Goal: Task Accomplishment & Management: Use online tool/utility

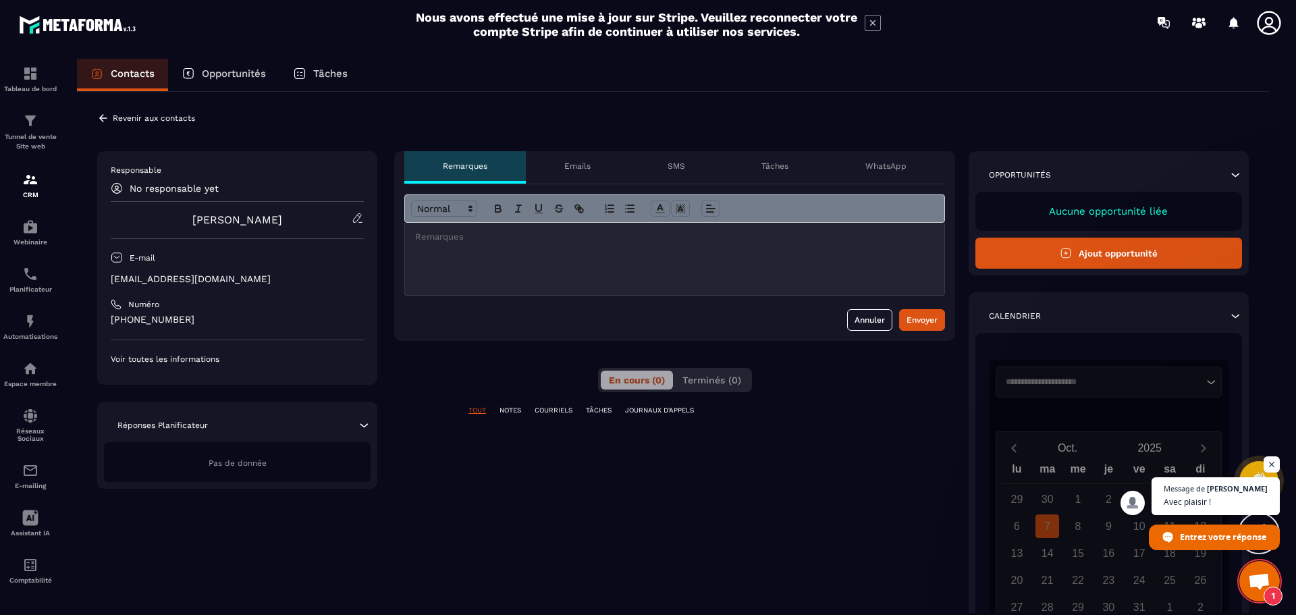
scroll to position [188, 0]
click at [176, 115] on p "Revenir aux contacts" at bounding box center [154, 117] width 82 height 9
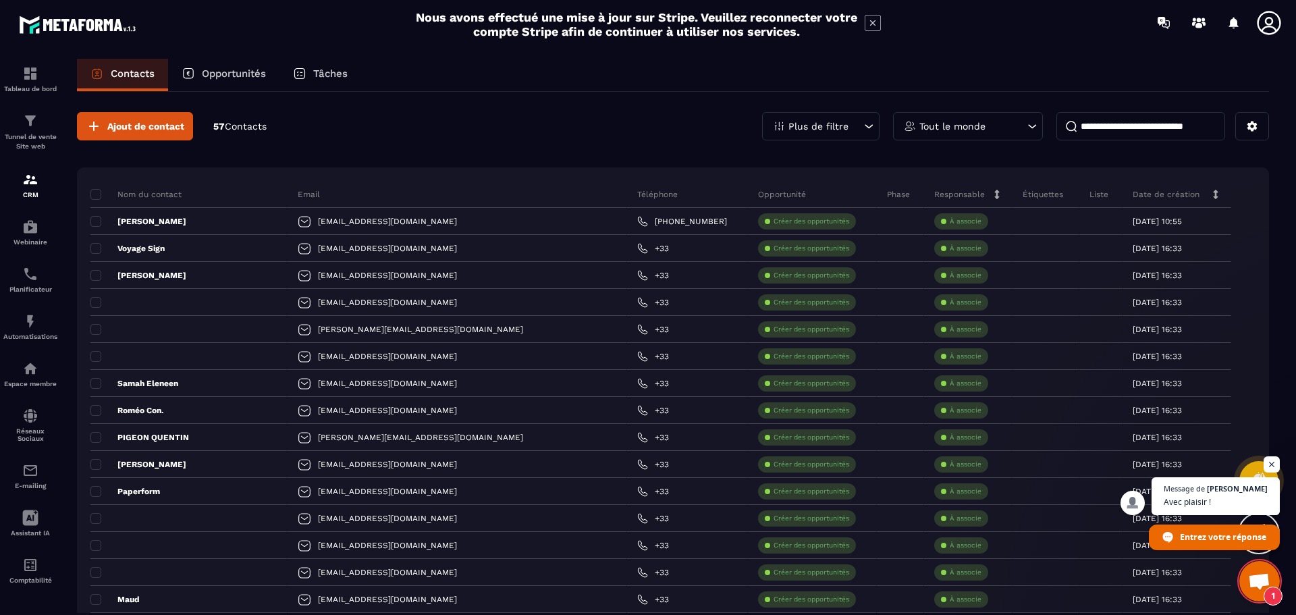
click at [1037, 198] on p "Étiquettes" at bounding box center [1043, 194] width 41 height 11
click at [36, 132] on p "Tunnel de vente Site web" at bounding box center [30, 141] width 54 height 19
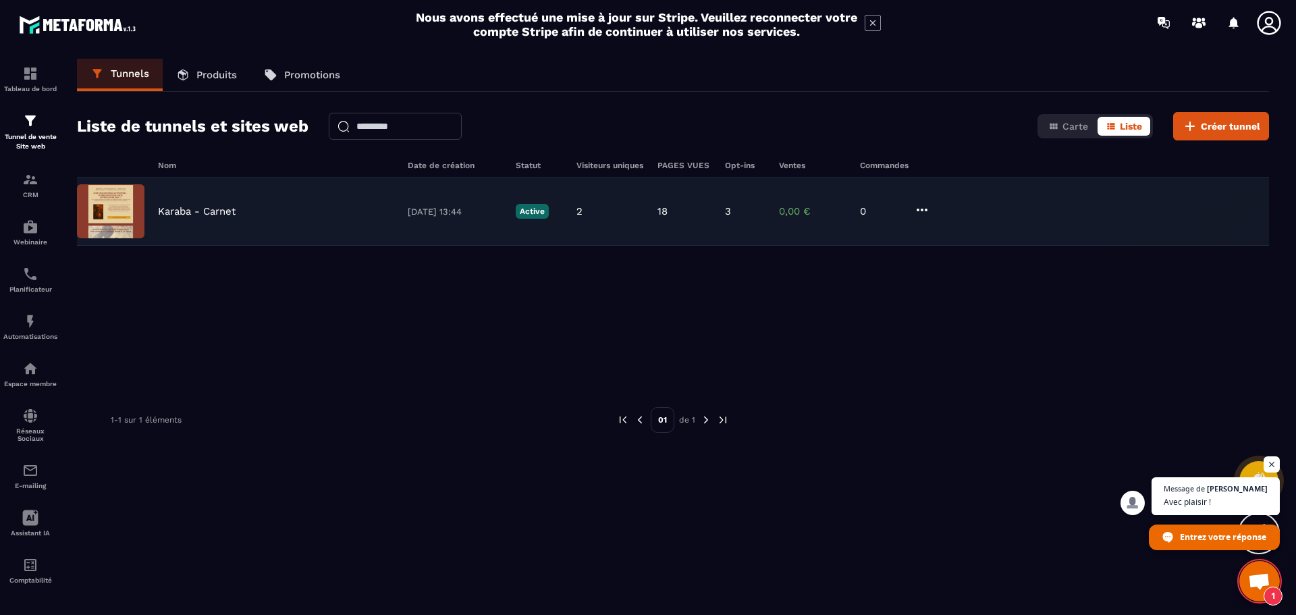
click at [259, 226] on div "[PERSON_NAME] [DATE] 13:44 Active 2 18 3 0,00 € 0" at bounding box center [673, 212] width 1192 height 68
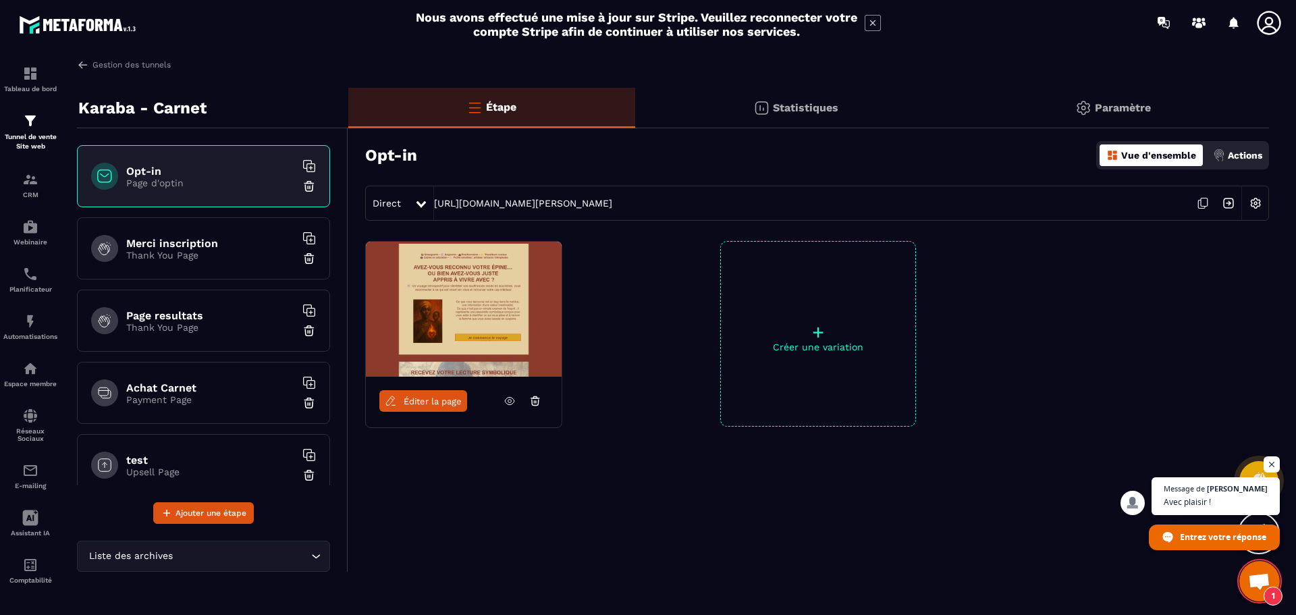
click at [248, 257] on p "Thank You Page" at bounding box center [210, 255] width 169 height 11
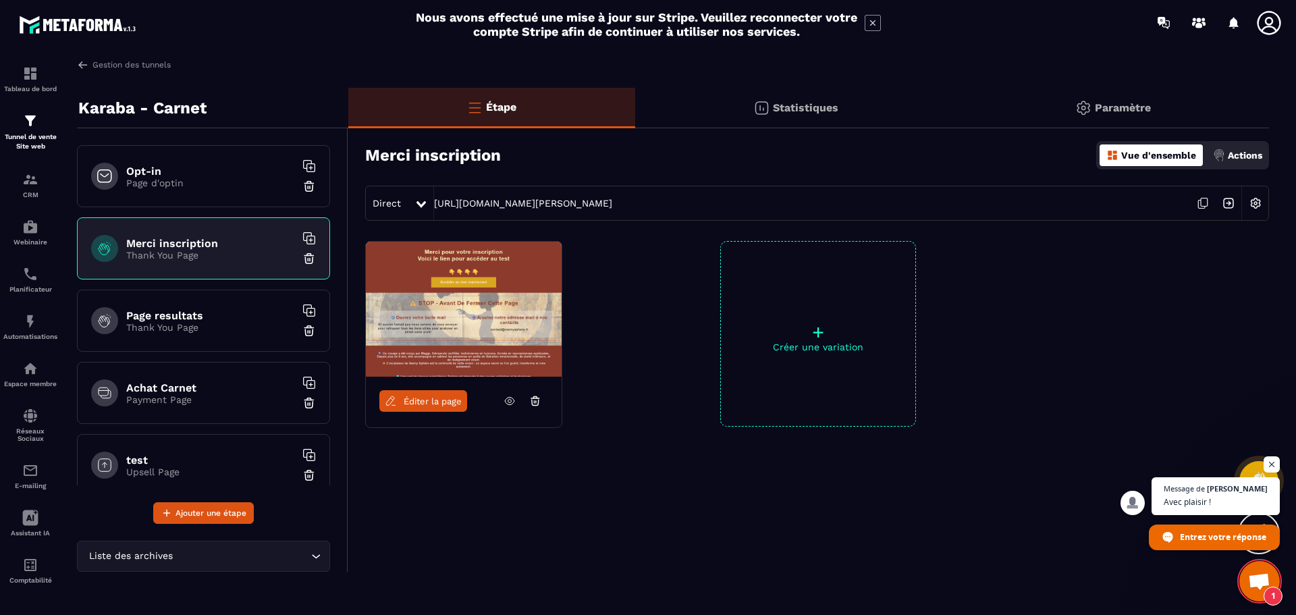
click at [232, 182] on p "Page d'optin" at bounding box center [210, 183] width 169 height 11
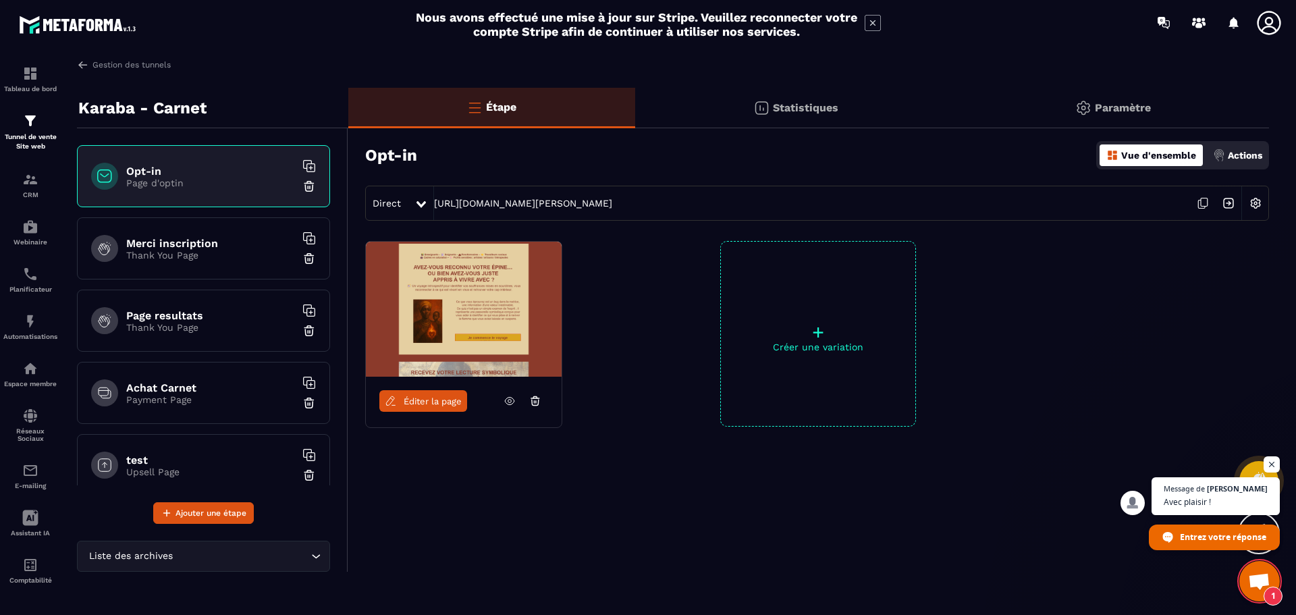
click at [1232, 152] on p "Actions" at bounding box center [1245, 155] width 34 height 11
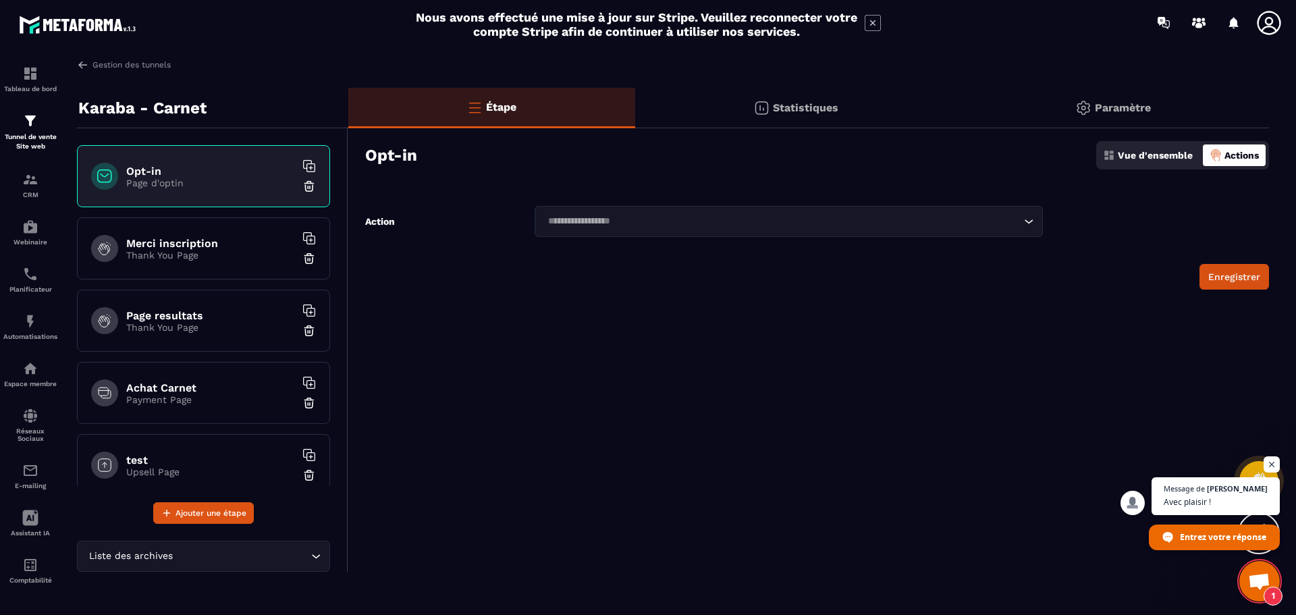
click at [639, 229] on div "Loading..." at bounding box center [789, 221] width 508 height 31
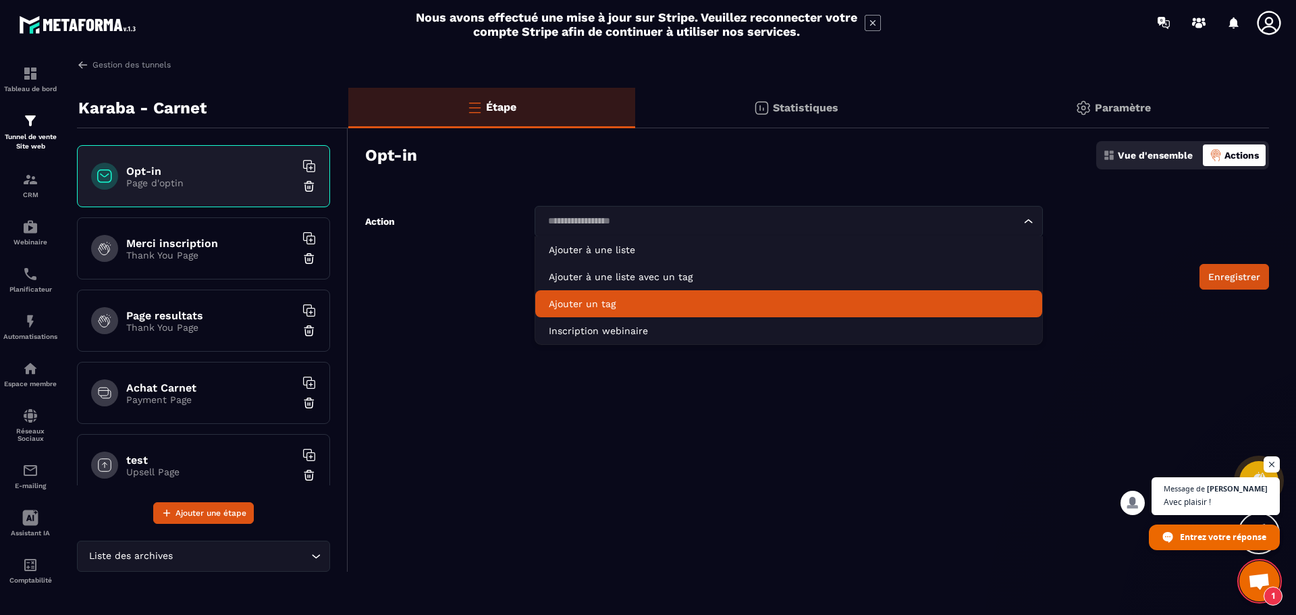
click at [627, 297] on p "Ajouter un tag" at bounding box center [789, 304] width 480 height 14
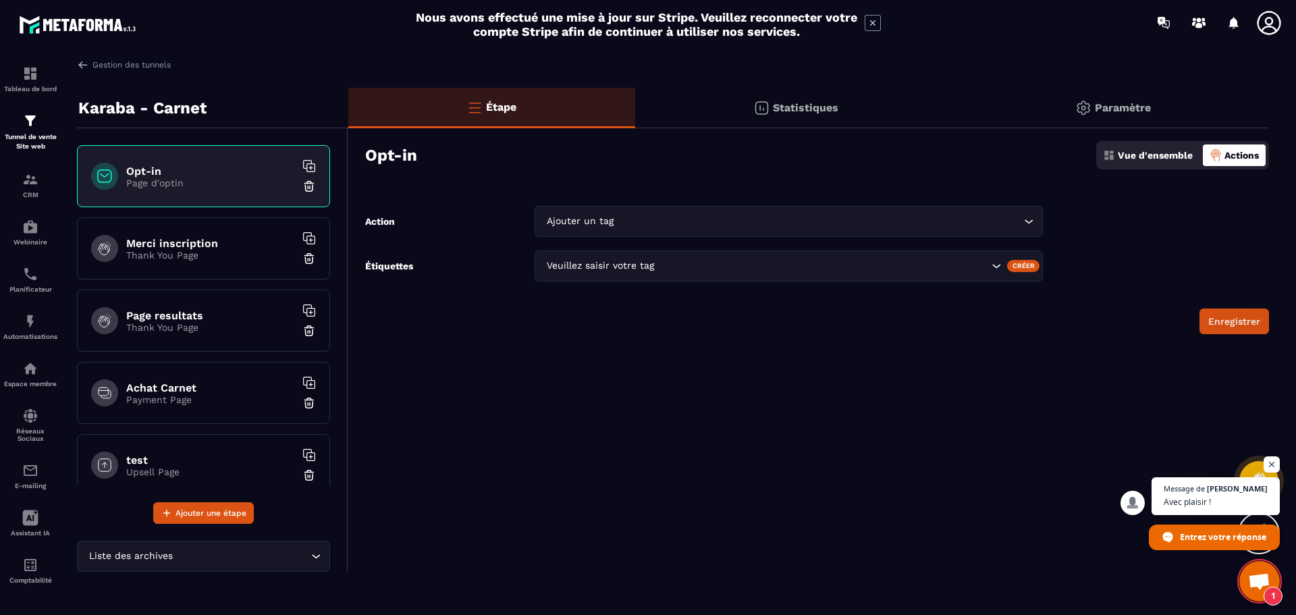
click at [573, 273] on div "Veuillez saisir votre tag" at bounding box center [789, 266] width 508 height 31
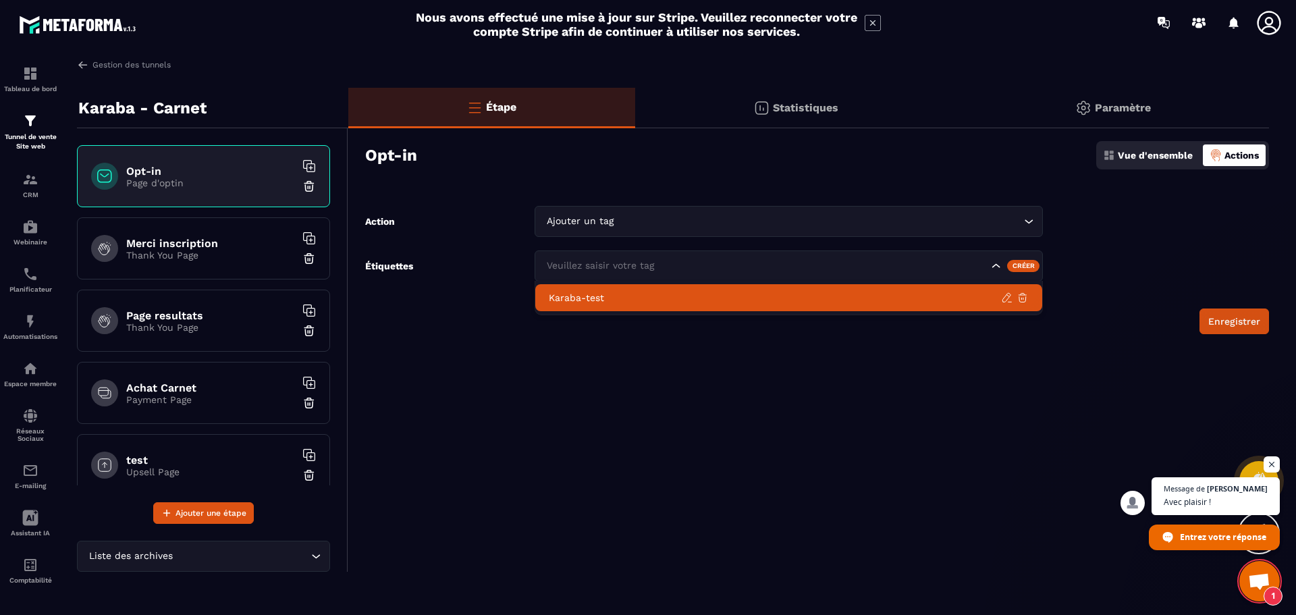
click at [572, 296] on p "Karaba-test" at bounding box center [775, 298] width 452 height 14
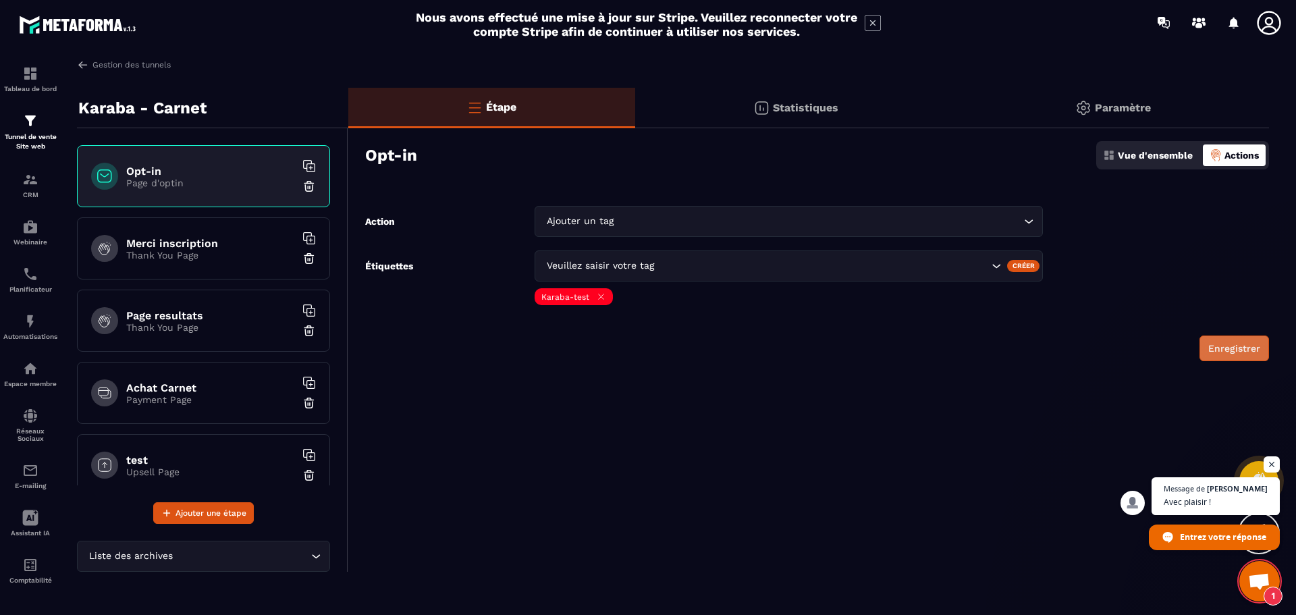
click at [1244, 350] on button "Enregistrer" at bounding box center [1235, 349] width 70 height 26
click at [161, 236] on div "Merci inscription Thank You Page" at bounding box center [203, 248] width 253 height 62
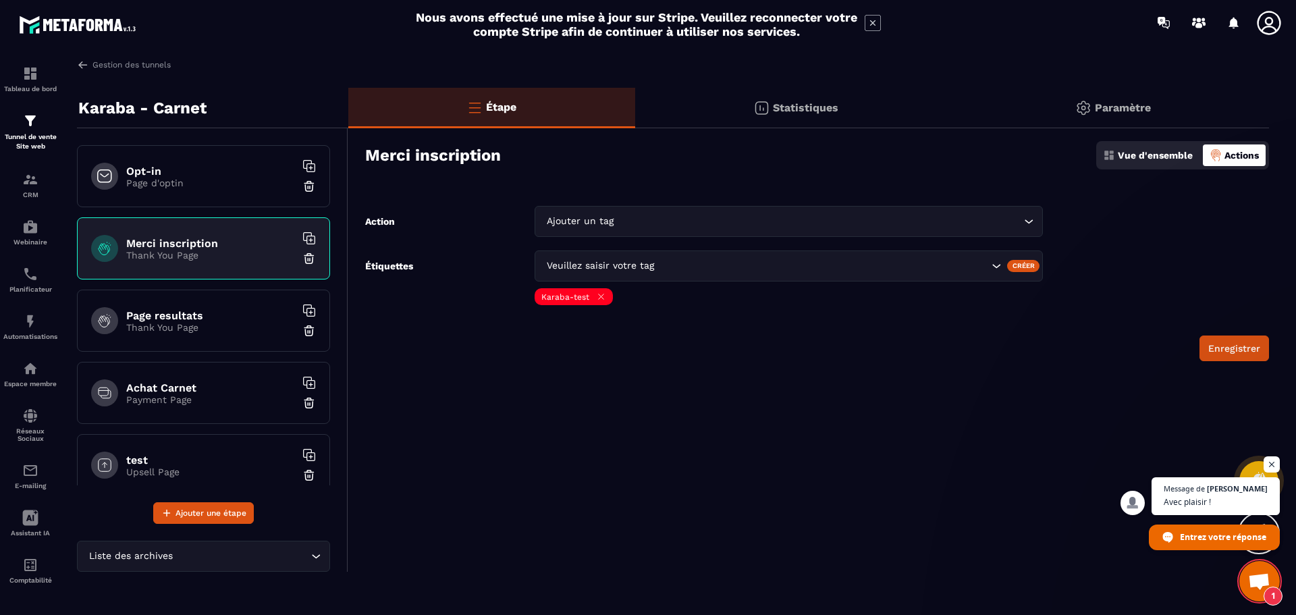
click at [972, 236] on div "Ajouter un tag Loading..." at bounding box center [789, 221] width 508 height 31
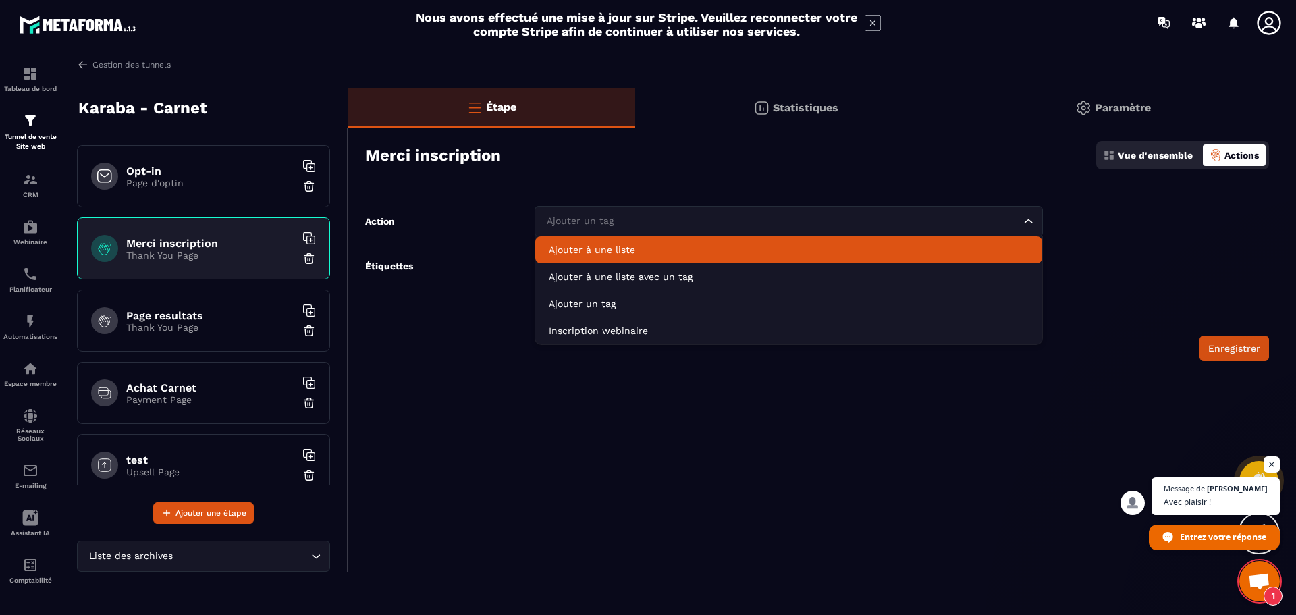
click at [807, 224] on input "Search for option" at bounding box center [782, 221] width 477 height 15
click at [841, 182] on div "Étape Statistiques Paramètre Merci inscription Vue d'ensemble Actions Action Aj…" at bounding box center [808, 330] width 921 height 484
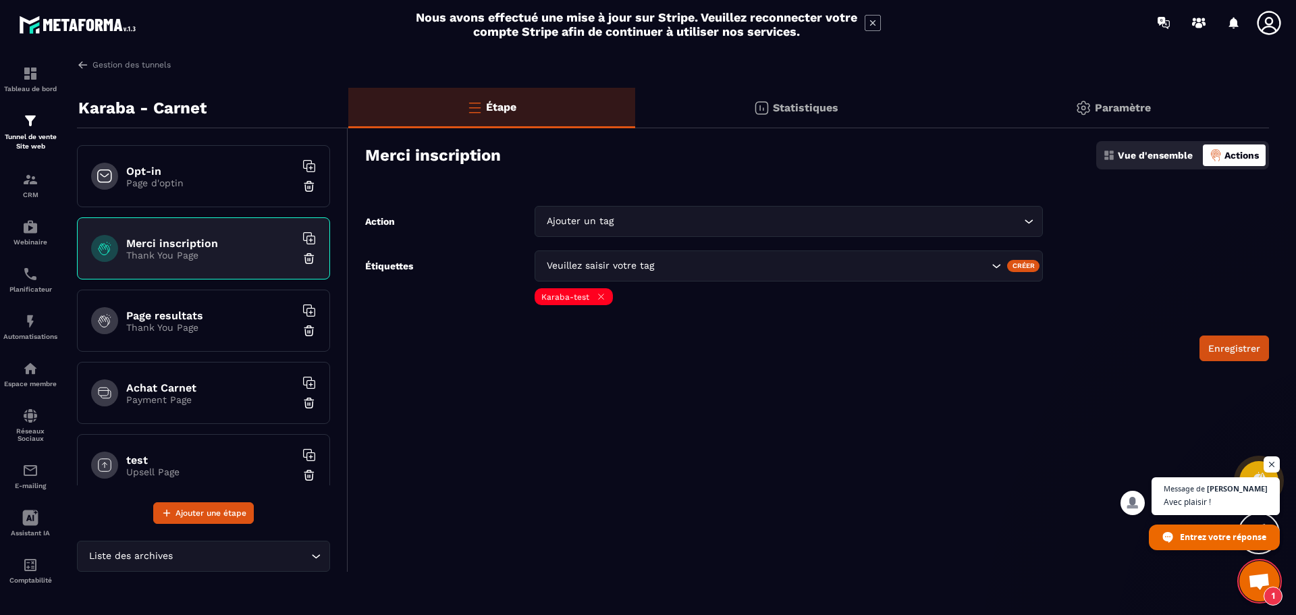
click at [600, 294] on icon at bounding box center [601, 297] width 10 height 10
click at [978, 220] on input "Search for option" at bounding box center [818, 221] width 404 height 15
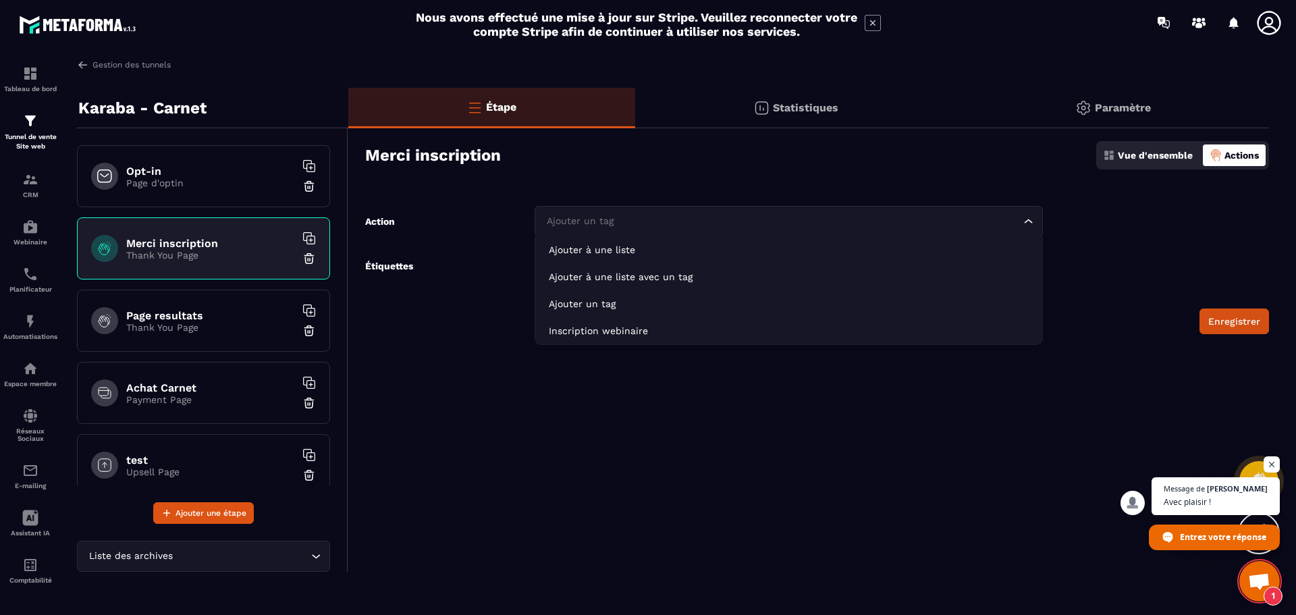
click at [976, 220] on input "Search for option" at bounding box center [782, 221] width 477 height 15
click at [1083, 231] on form "Action Ajouter un tag Loading... Ajouter à une liste Ajouter à une liste avec u…" at bounding box center [808, 270] width 921 height 128
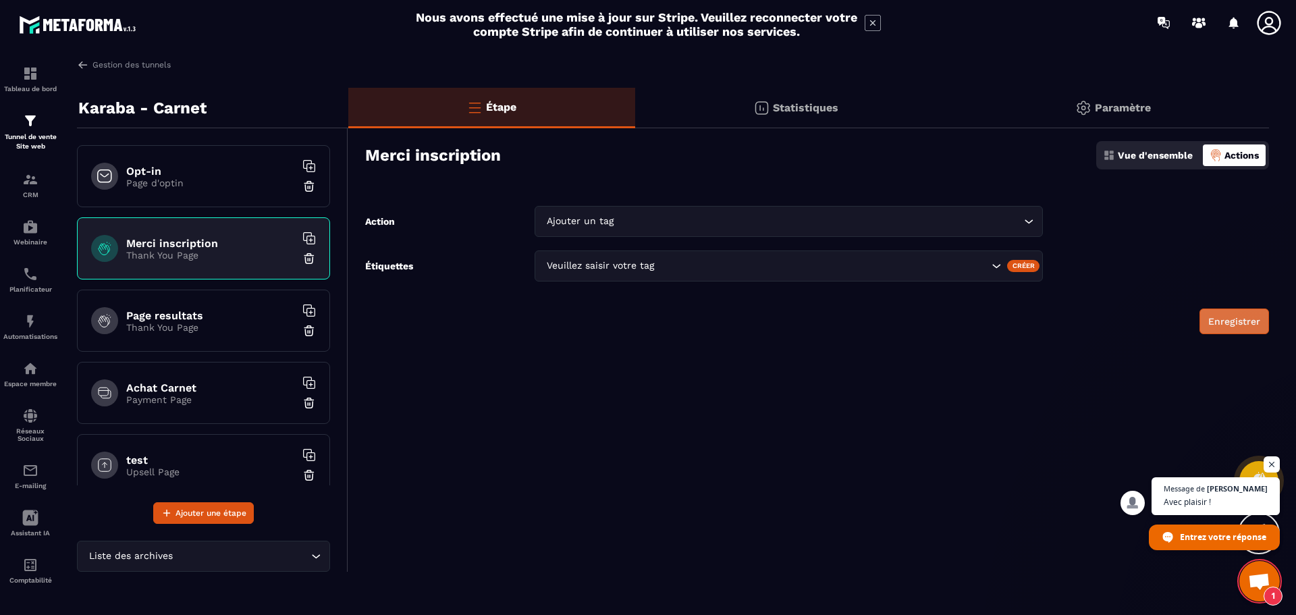
click at [1249, 309] on button "Enregistrer" at bounding box center [1235, 322] width 70 height 26
click at [1013, 271] on div "Créer" at bounding box center [1023, 266] width 33 height 12
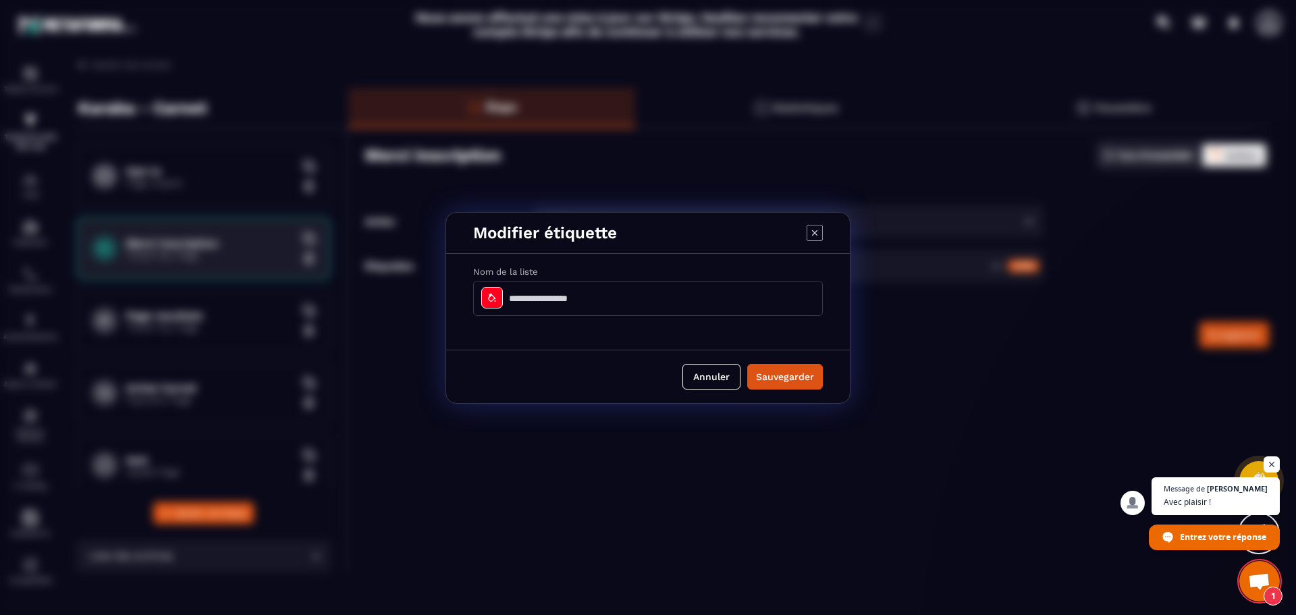
click at [621, 308] on input "Modal window" at bounding box center [648, 298] width 350 height 35
click at [731, 384] on button "Annuler" at bounding box center [712, 377] width 58 height 26
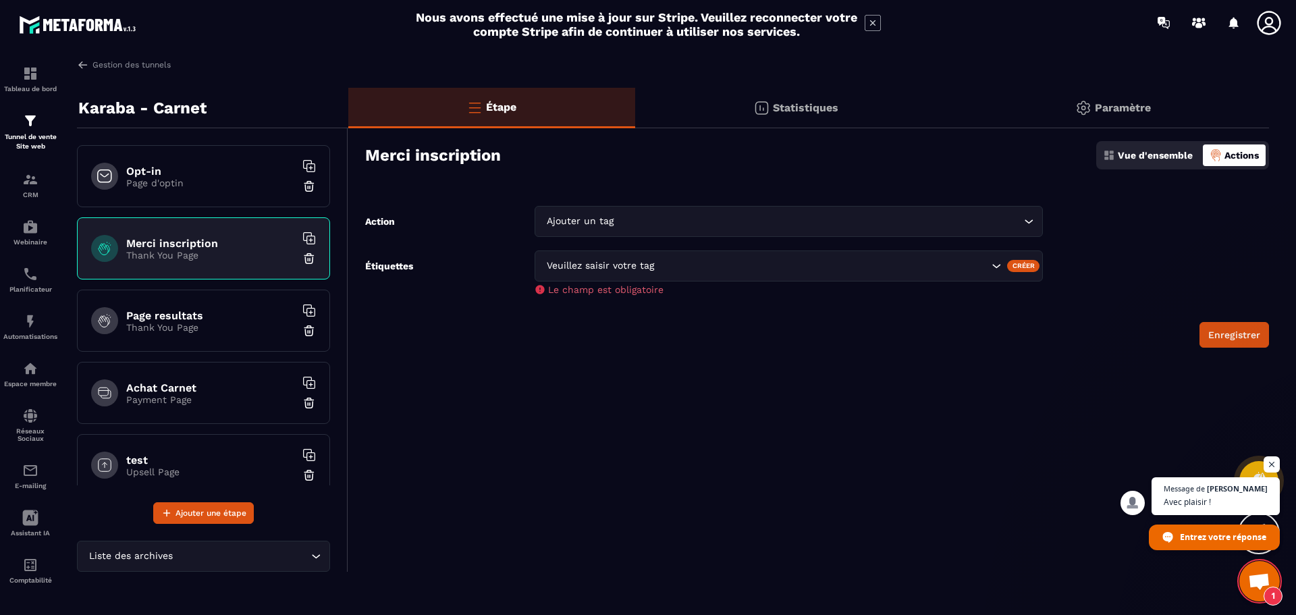
click at [587, 262] on div "Veuillez saisir votre tag" at bounding box center [766, 266] width 448 height 15
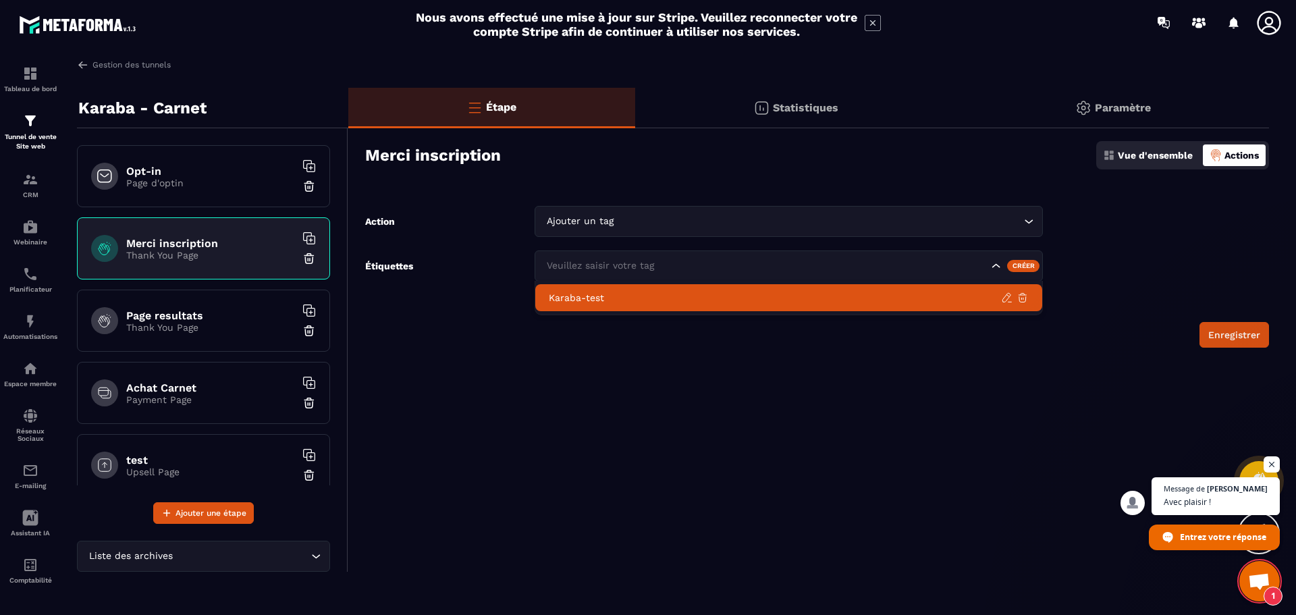
click at [582, 298] on p "Karaba-test" at bounding box center [775, 298] width 452 height 14
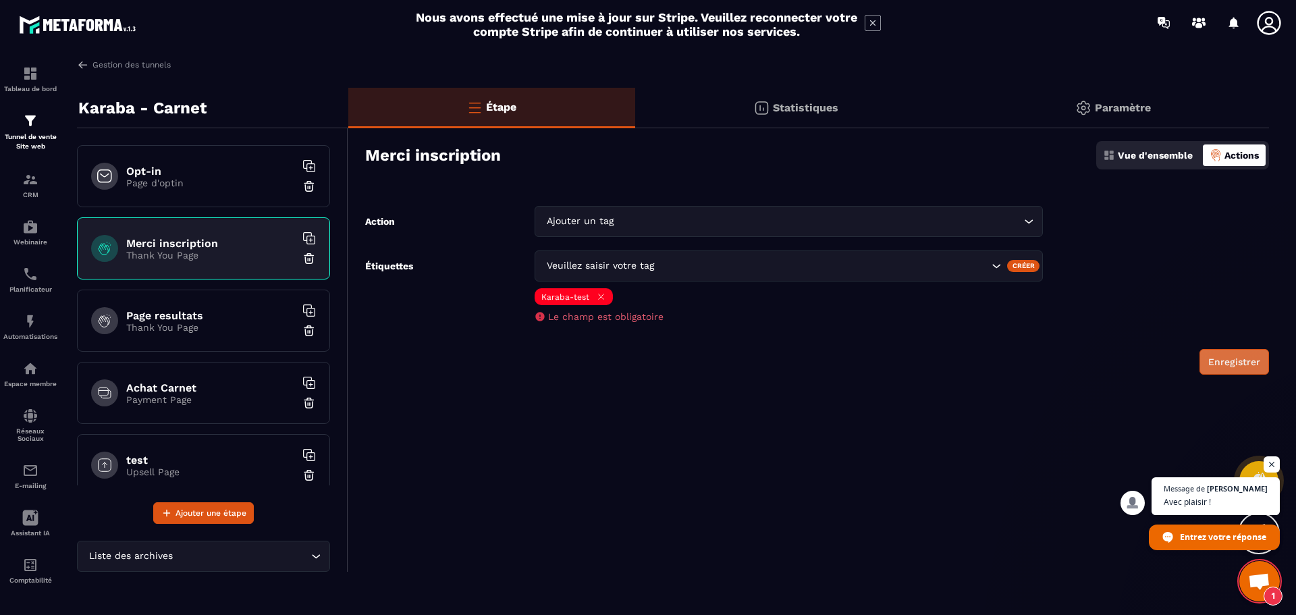
click at [1238, 361] on button "Enregistrer" at bounding box center [1235, 362] width 70 height 26
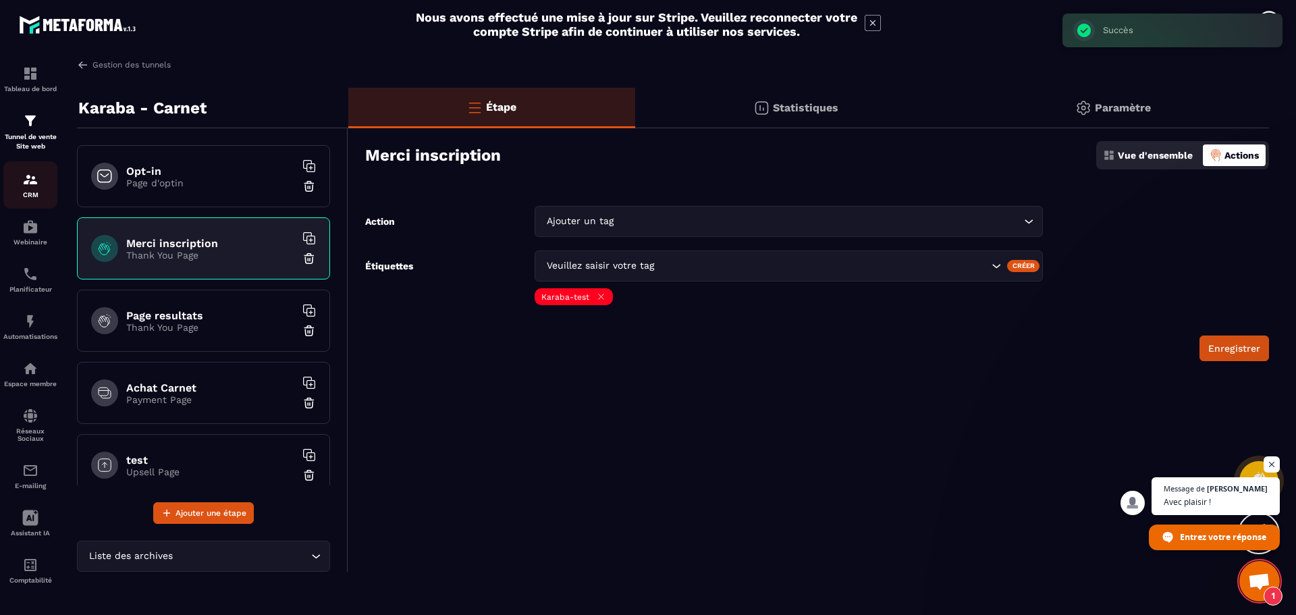
click at [24, 181] on img at bounding box center [30, 180] width 16 height 16
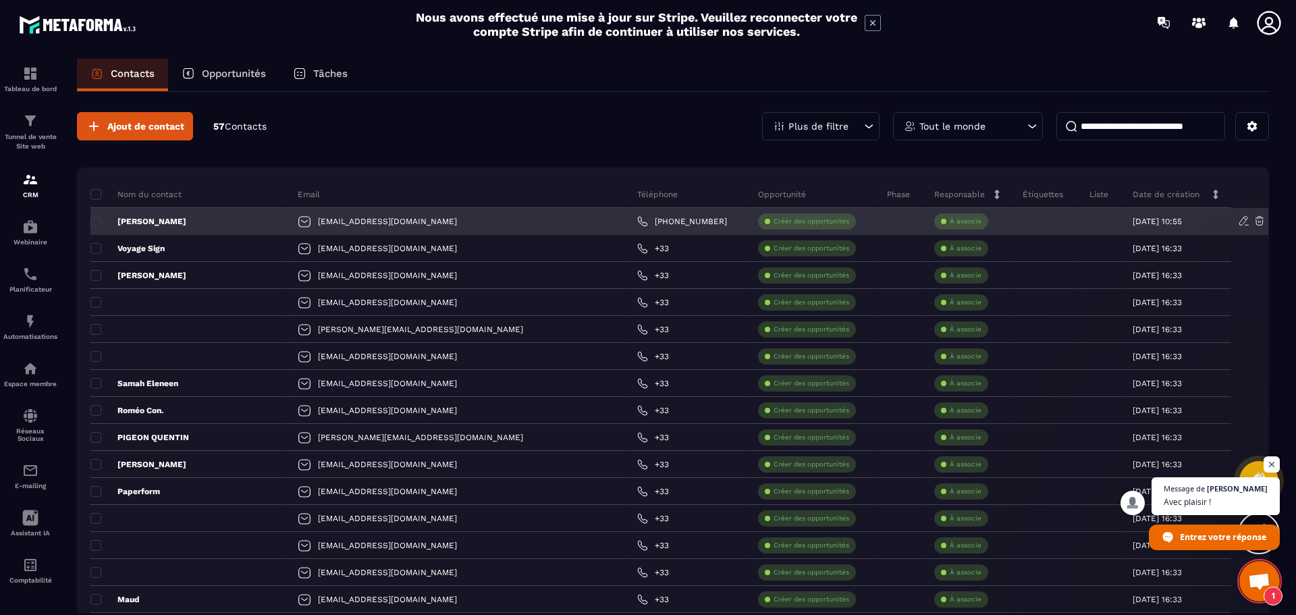
click at [1263, 224] on icon at bounding box center [1259, 221] width 8 height 9
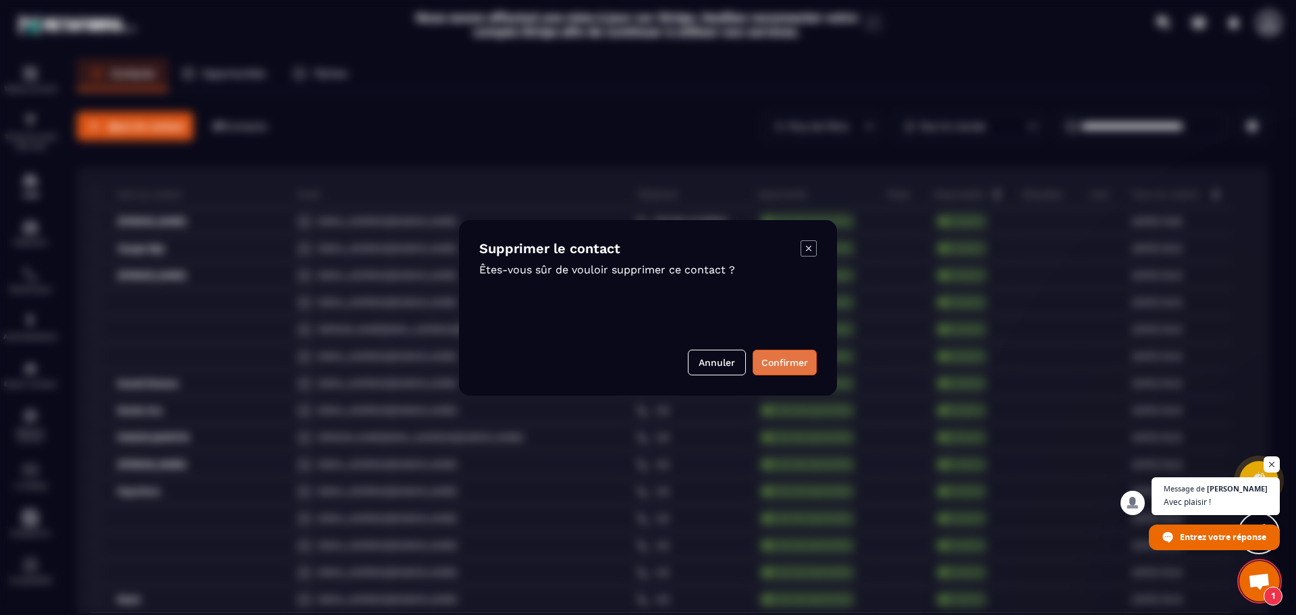
click at [772, 371] on button "Confirmer" at bounding box center [785, 363] width 64 height 26
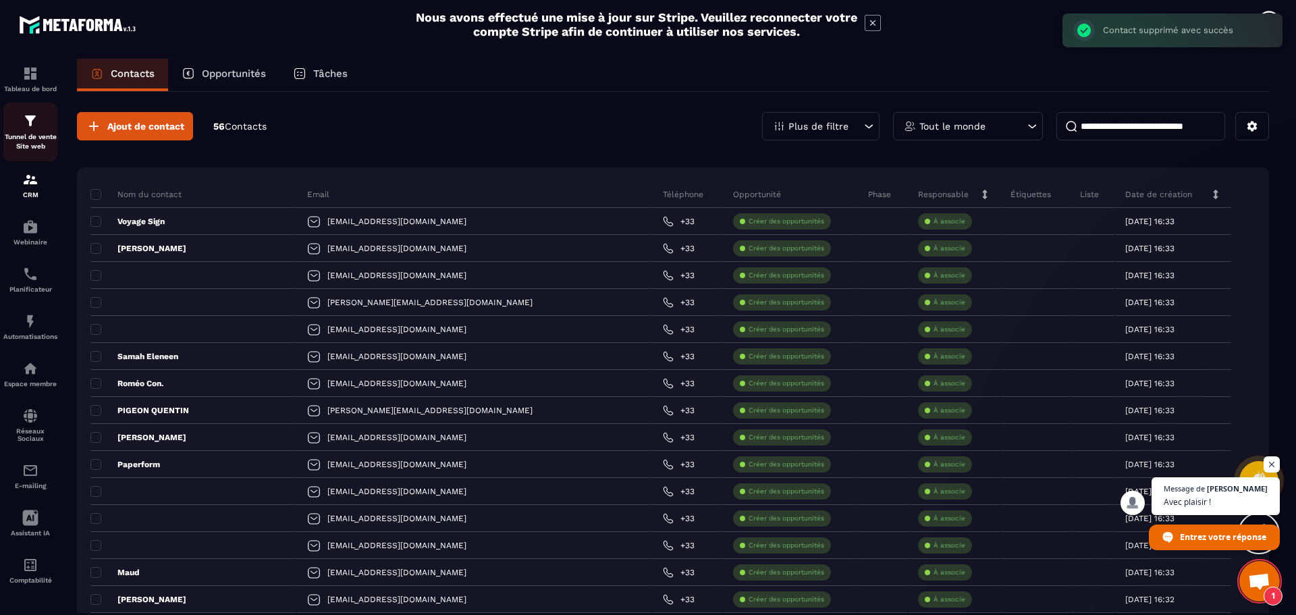
click at [29, 128] on img at bounding box center [30, 121] width 16 height 16
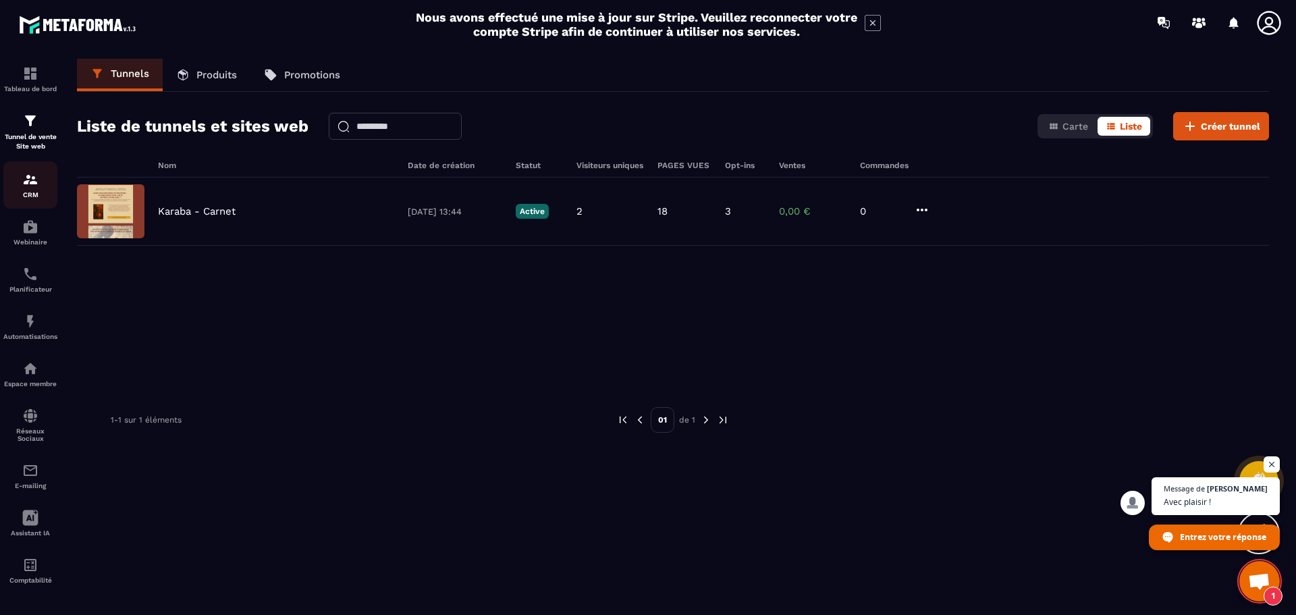
click at [26, 188] on div "CRM" at bounding box center [30, 185] width 54 height 27
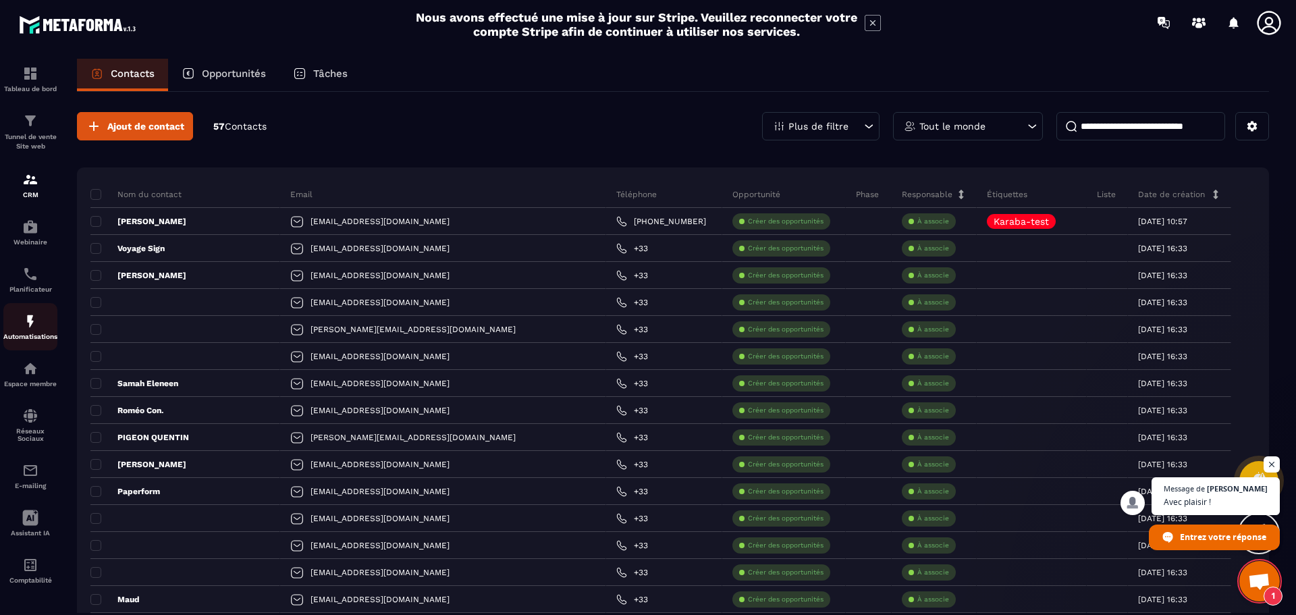
click at [39, 330] on div "Automatisations" at bounding box center [30, 326] width 54 height 27
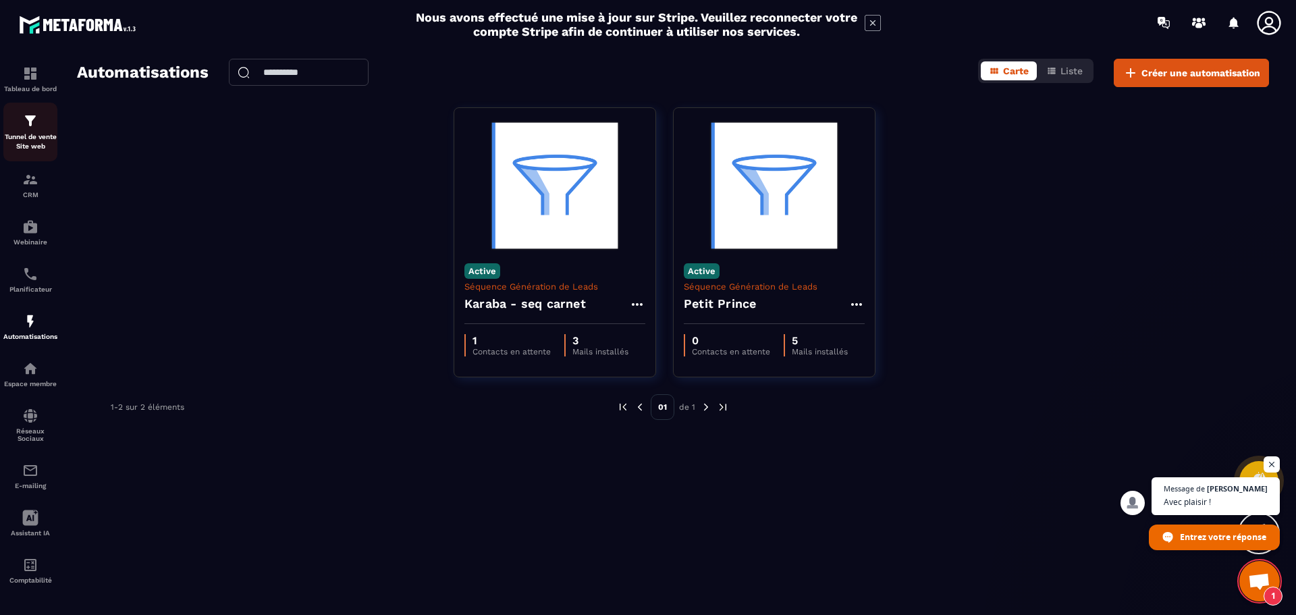
click at [12, 122] on div "Tunnel de vente Site web" at bounding box center [30, 132] width 54 height 38
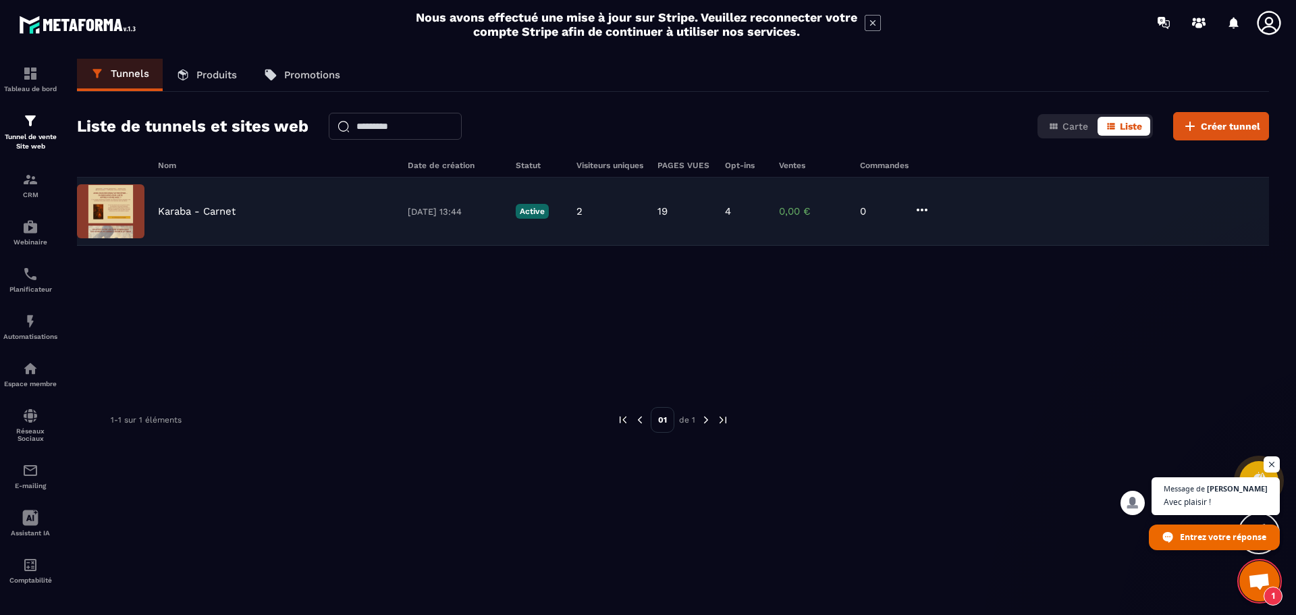
click at [117, 211] on img at bounding box center [111, 211] width 68 height 54
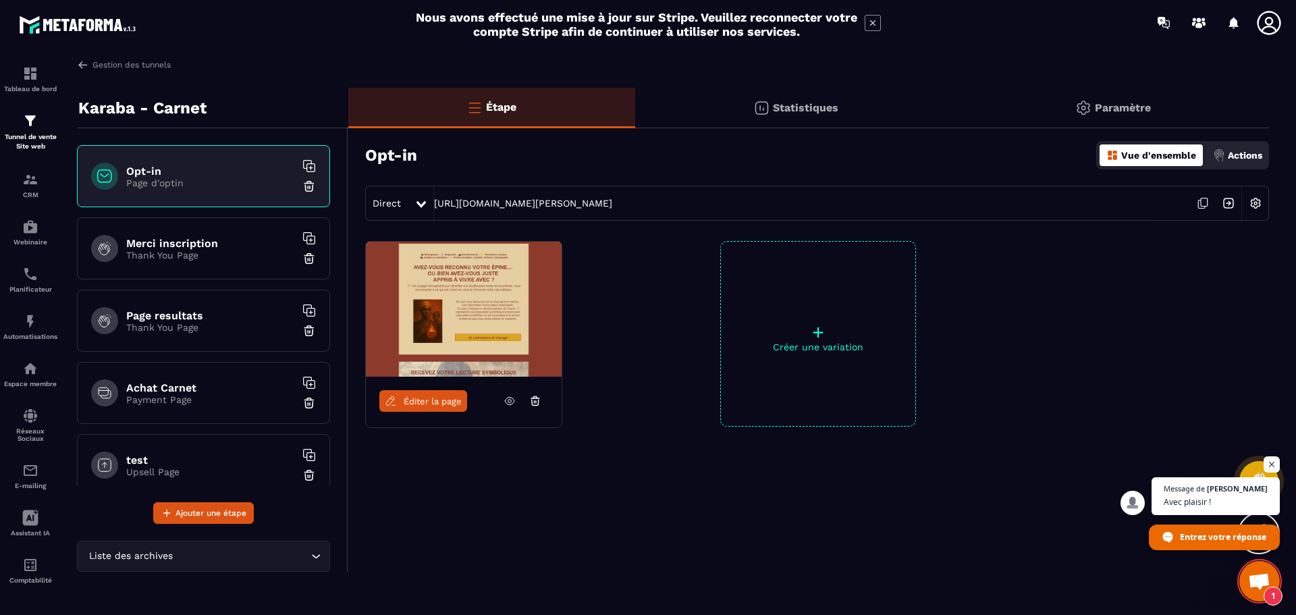
click at [182, 465] on h6 "test" at bounding box center [210, 460] width 169 height 13
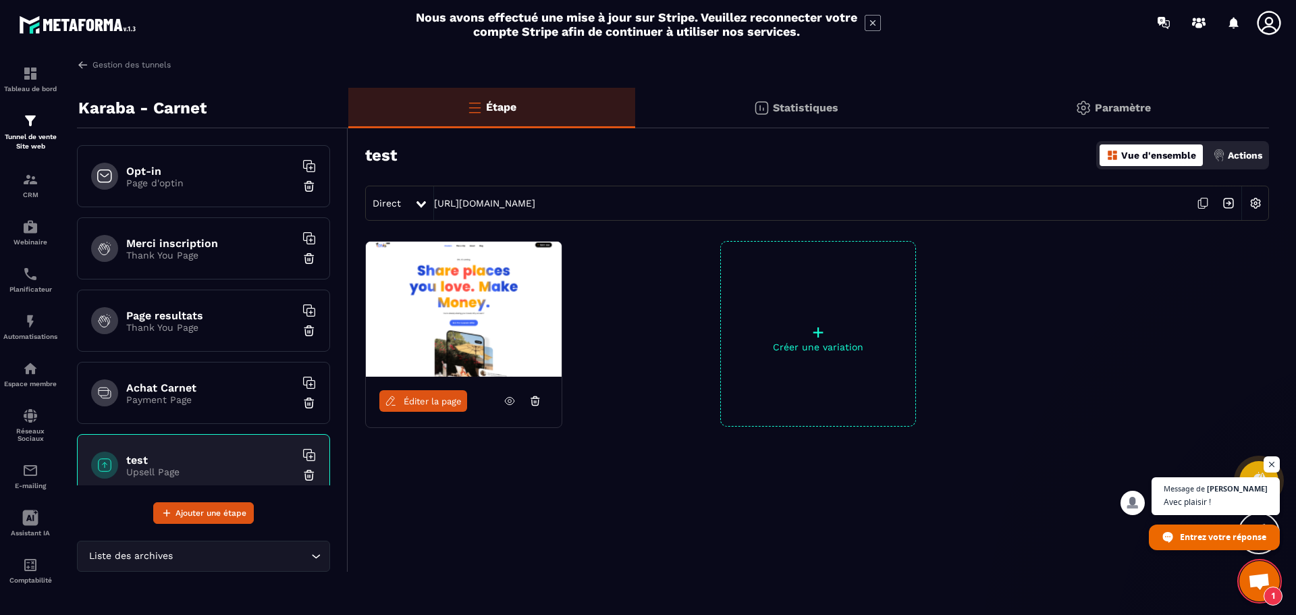
click at [181, 392] on h6 "Achat Carnet" at bounding box center [210, 388] width 169 height 13
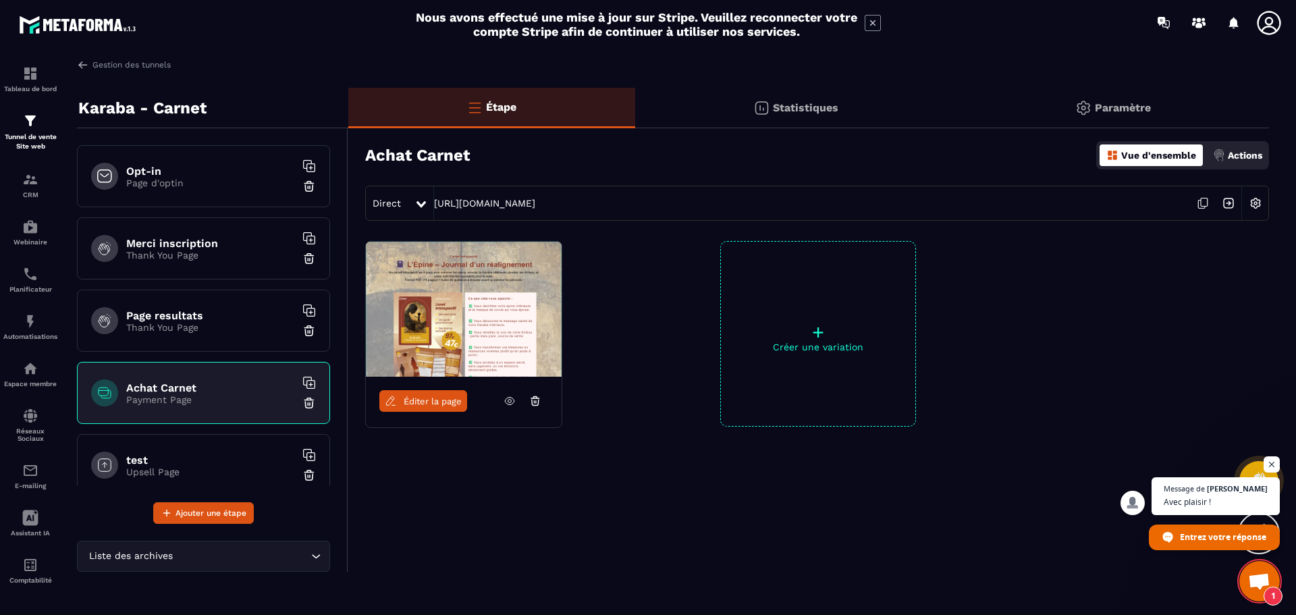
click at [425, 321] on img at bounding box center [464, 309] width 196 height 135
click at [415, 392] on link "Éditer la page" at bounding box center [423, 401] width 88 height 22
